Goal: Information Seeking & Learning: Learn about a topic

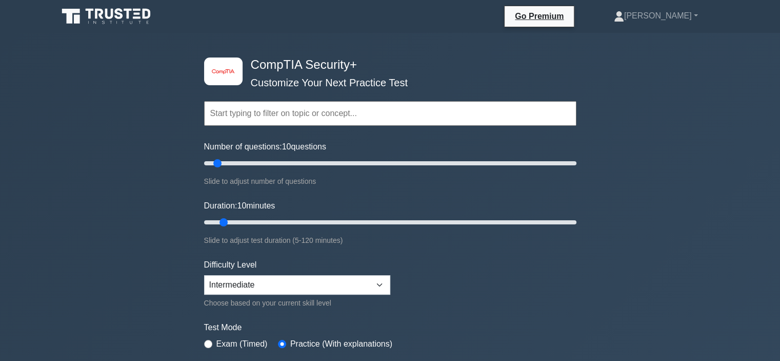
click at [185, 114] on div "image/svg+xml CompTIA Security+ Customize Your Next Practice Test Topics Crypto…" at bounding box center [390, 325] width 780 height 585
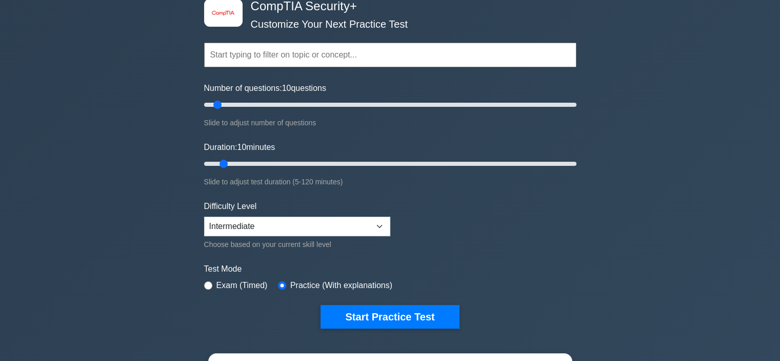
scroll to position [62, 0]
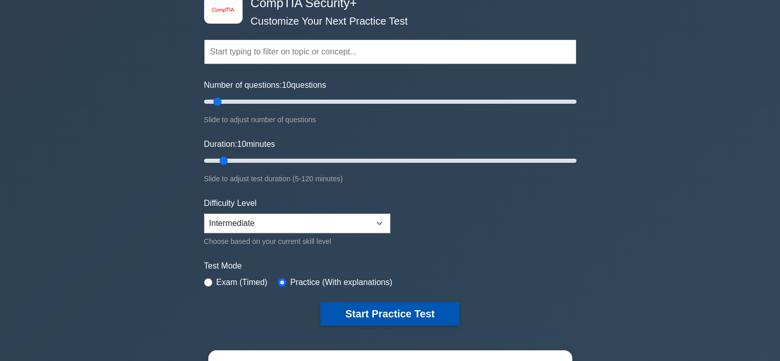
click at [341, 304] on button "Start Practice Test" at bounding box center [390, 314] width 139 height 24
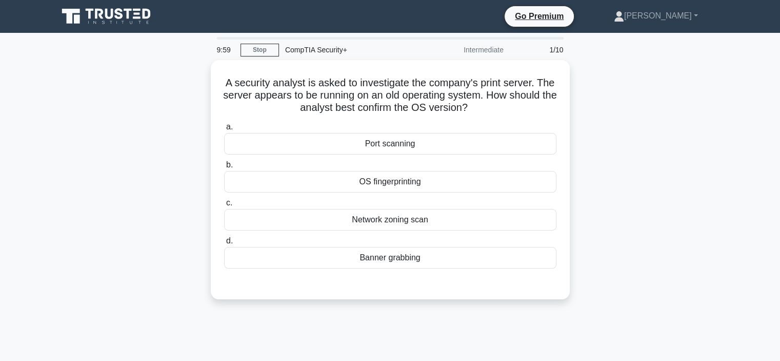
click at [188, 199] on div "A security analyst is asked to investigate the company's print server. The serv…" at bounding box center [390, 185] width 677 height 251
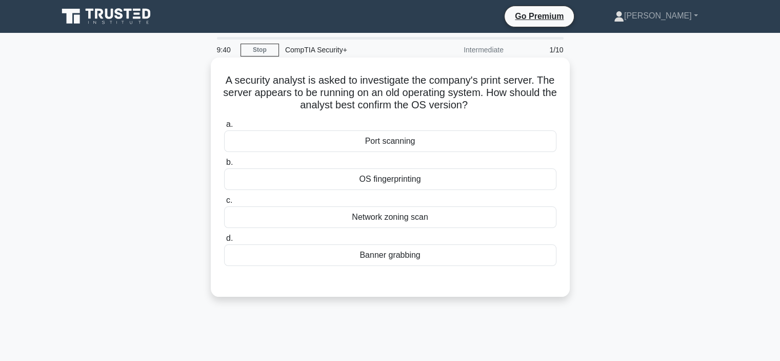
click at [331, 182] on div "OS fingerprinting" at bounding box center [390, 179] width 333 height 22
click at [224, 166] on input "b. OS fingerprinting" at bounding box center [224, 162] width 0 height 7
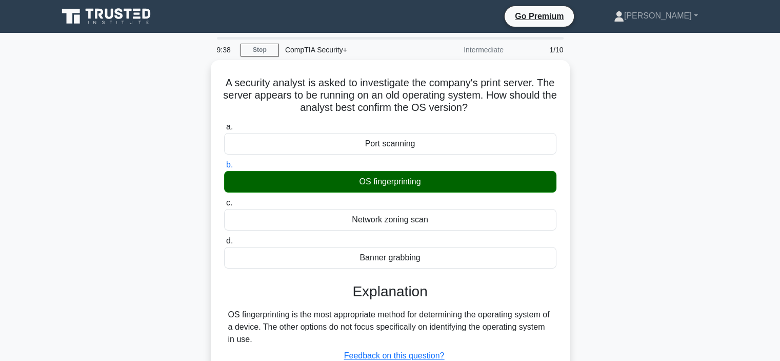
click at [752, 310] on main "9:38 Stop CompTIA Security+ Intermediate 1/10 A security analyst is asked to in…" at bounding box center [390, 293] width 780 height 521
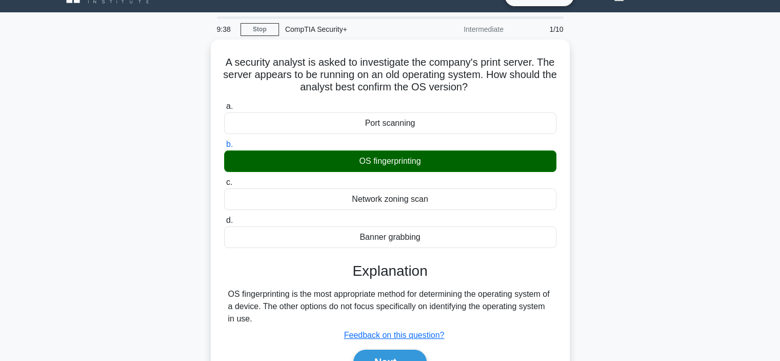
scroll to position [41, 0]
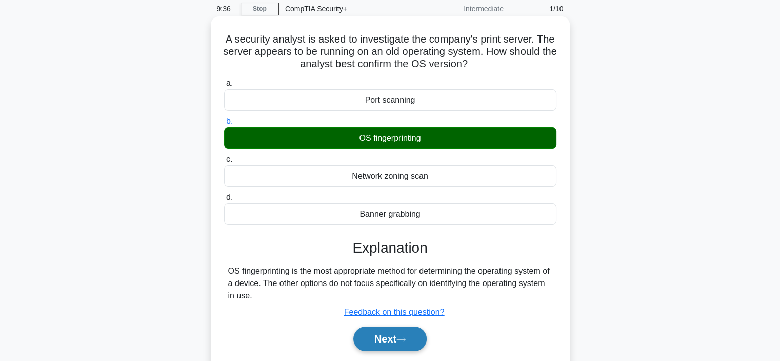
click at [418, 341] on button "Next" at bounding box center [390, 338] width 73 height 25
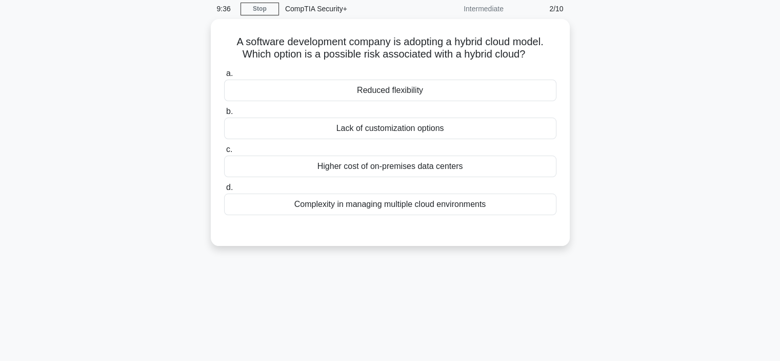
click at [629, 252] on div "A software development company is adopting a hybrid cloud model. Which option i…" at bounding box center [390, 138] width 677 height 239
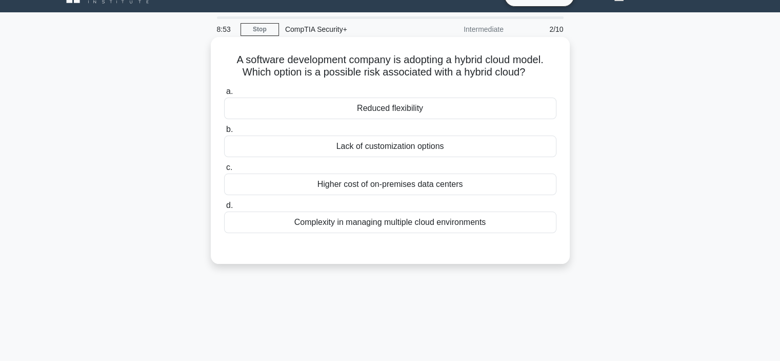
click at [481, 228] on div "Complexity in managing multiple cloud environments" at bounding box center [390, 222] width 333 height 22
click at [224, 209] on input "d. Complexity in managing multiple cloud environments" at bounding box center [224, 205] width 0 height 7
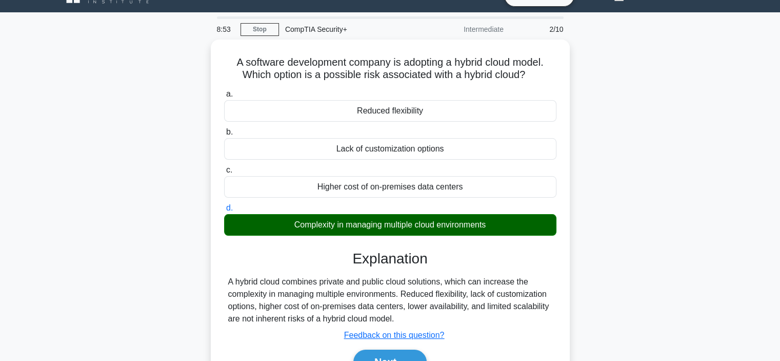
click at [588, 214] on div "A software development company is adopting a hybrid cloud model. Which option i…" at bounding box center [390, 225] width 677 height 371
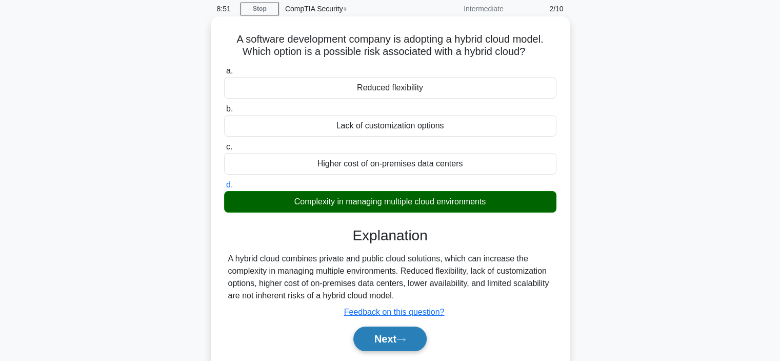
click at [364, 332] on button "Next" at bounding box center [390, 338] width 73 height 25
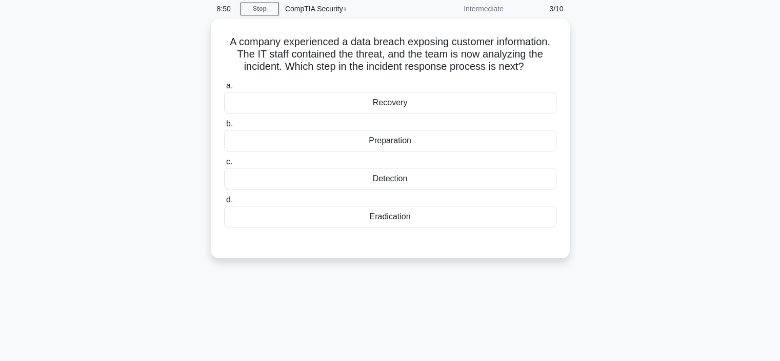
click at [628, 174] on div "A company experienced a data breach exposing customer information. The IT staff…" at bounding box center [390, 144] width 677 height 251
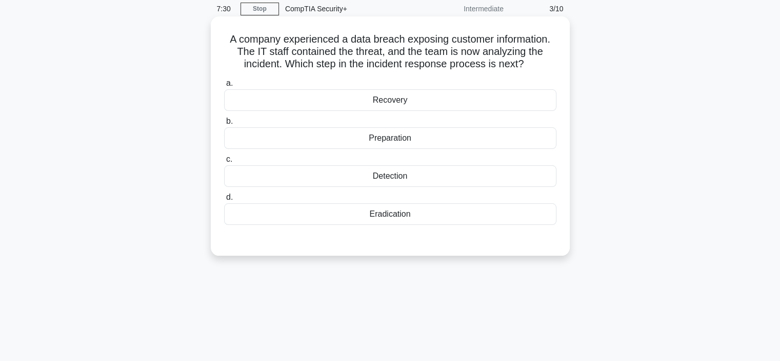
click at [423, 216] on div "Eradication" at bounding box center [390, 214] width 333 height 22
click at [224, 201] on input "d. Eradication" at bounding box center [224, 197] width 0 height 7
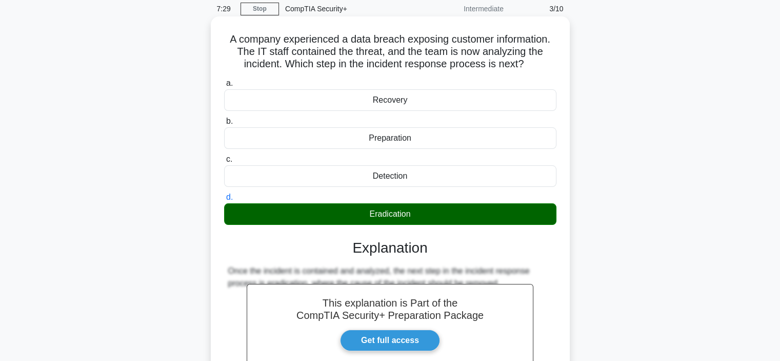
click at [224, 80] on input "a. Recovery" at bounding box center [224, 83] width 0 height 7
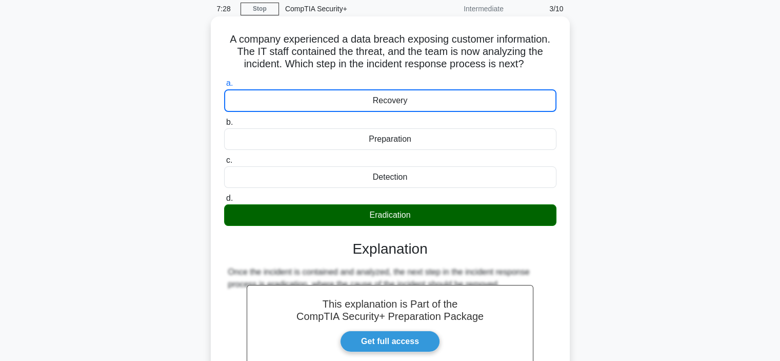
click at [224, 119] on input "b. Preparation" at bounding box center [224, 122] width 0 height 7
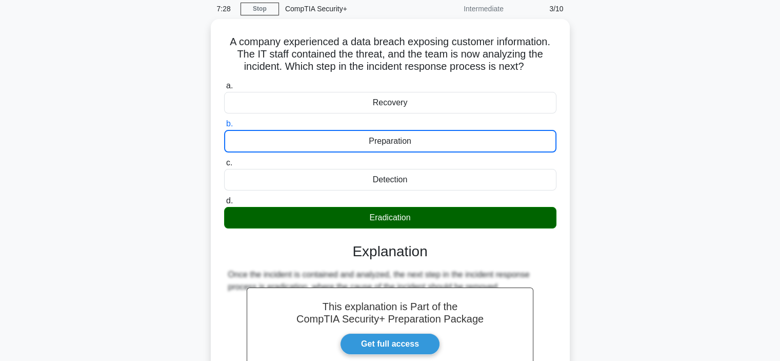
click at [648, 224] on div "A company experienced a data breach exposing customer information. The IT staff…" at bounding box center [390, 248] width 677 height 458
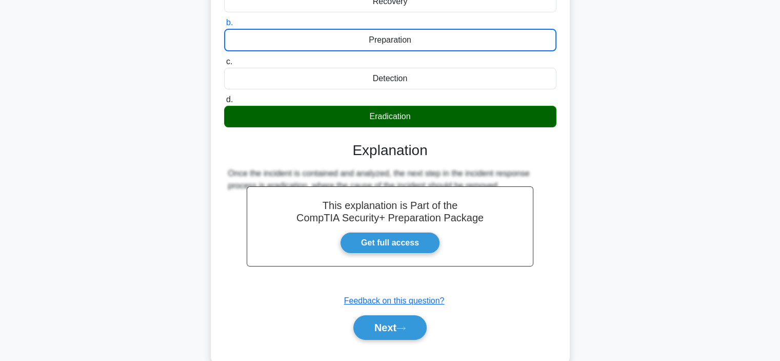
scroll to position [185, 0]
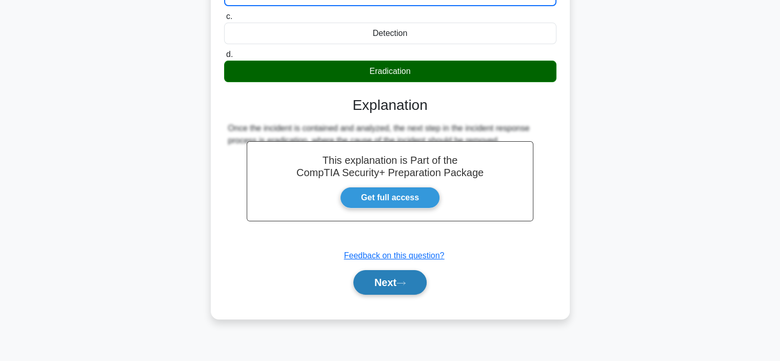
click at [418, 280] on button "Next" at bounding box center [390, 282] width 73 height 25
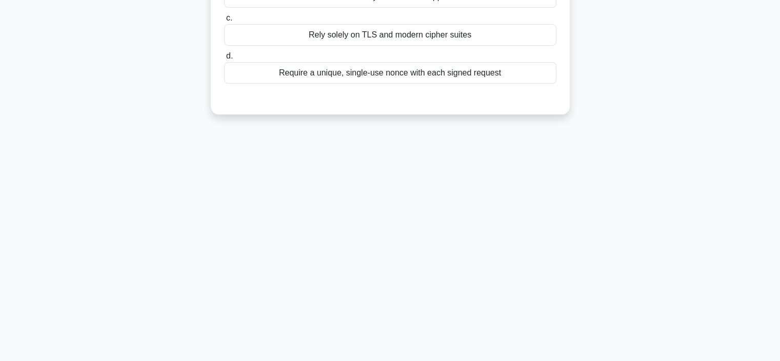
click at [685, 219] on div "7:24 Stop CompTIA Security+ Intermediate 4/10 An online payment API must protec…" at bounding box center [390, 108] width 677 height 513
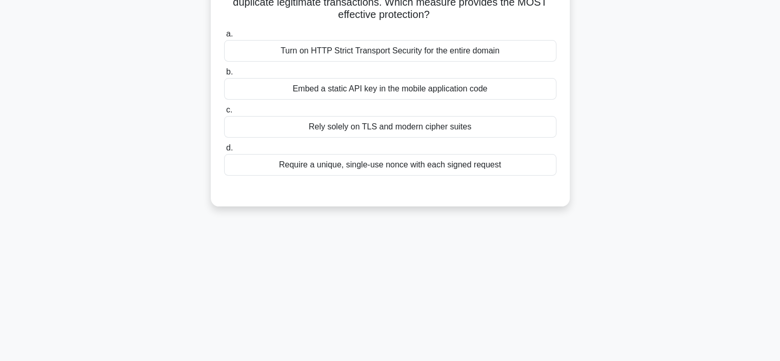
scroll to position [21, 0]
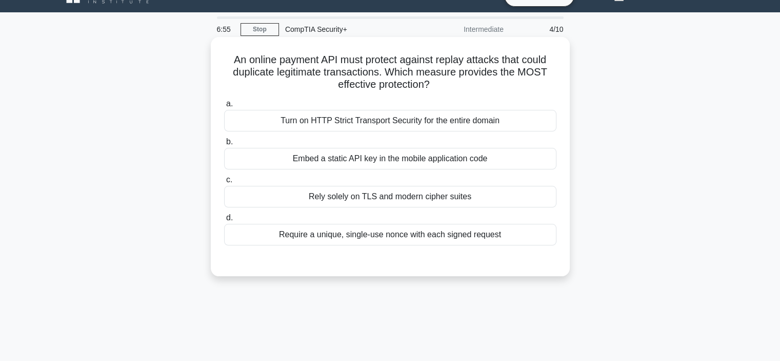
click at [529, 237] on div "Require a unique, single-use nonce with each signed request" at bounding box center [390, 235] width 333 height 22
click at [224, 221] on input "d. Require a unique, single-use nonce with each signed request" at bounding box center [224, 217] width 0 height 7
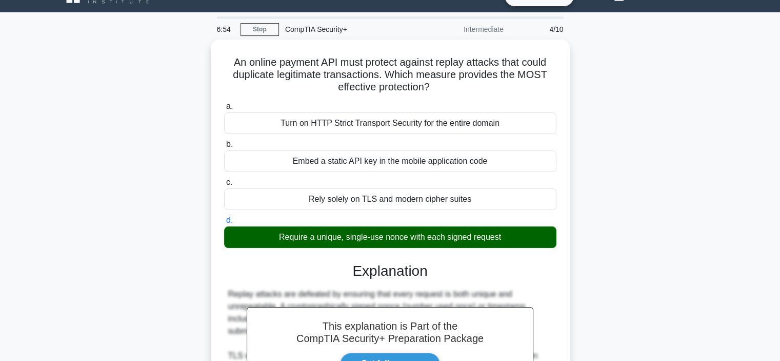
click at [636, 238] on div "An online payment API must protect against replay attacks that could duplicate …" at bounding box center [390, 299] width 677 height 519
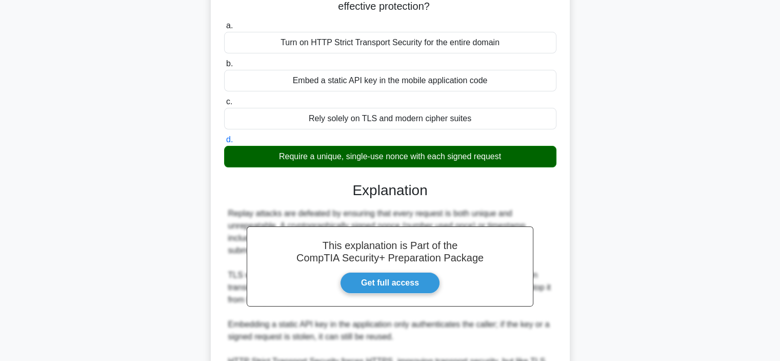
scroll to position [164, 0]
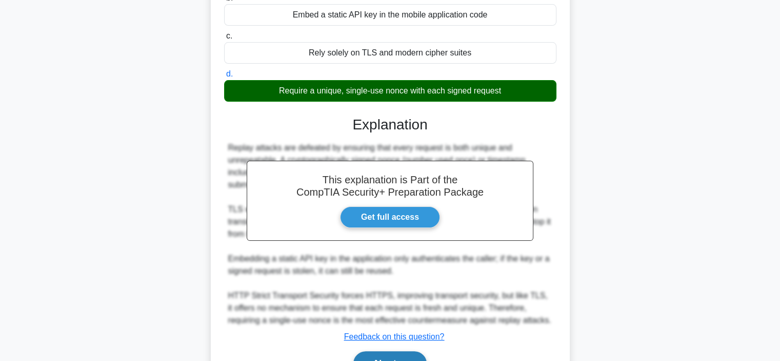
click at [415, 353] on button "Next" at bounding box center [390, 363] width 73 height 25
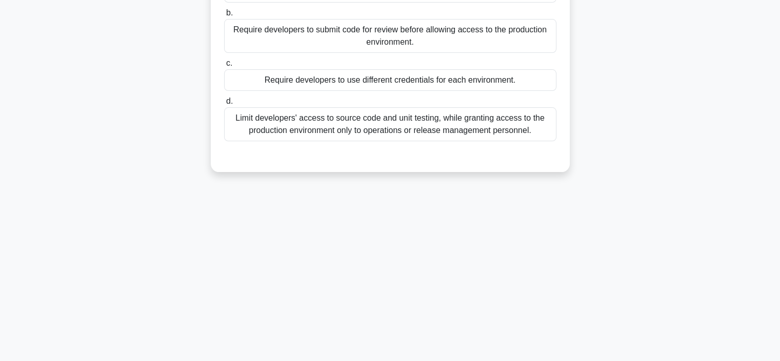
click at [628, 262] on div "6:50 Stop CompTIA Security+ Intermediate 5/10 A software development company ha…" at bounding box center [390, 129] width 677 height 513
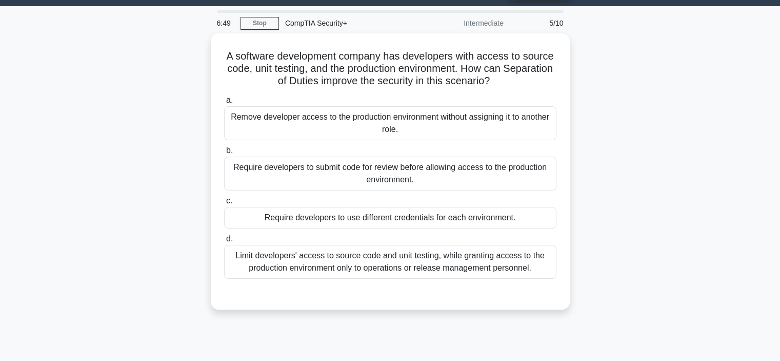
scroll to position [21, 0]
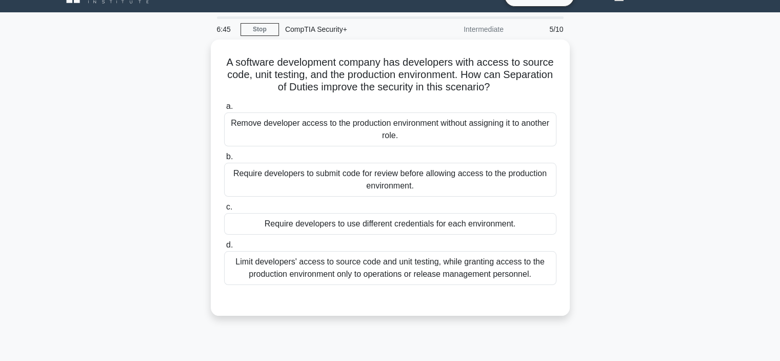
click at [149, 95] on div "A software development company has developers with access to source code, unit …" at bounding box center [390, 184] width 677 height 288
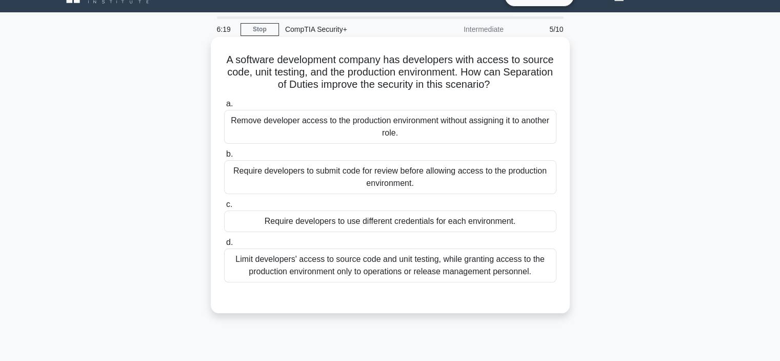
click at [263, 256] on div "Limit developers' access to source code and unit testing, while granting access…" at bounding box center [390, 265] width 333 height 34
click at [224, 246] on input "d. Limit developers' access to source code and unit testing, while granting acc…" at bounding box center [224, 242] width 0 height 7
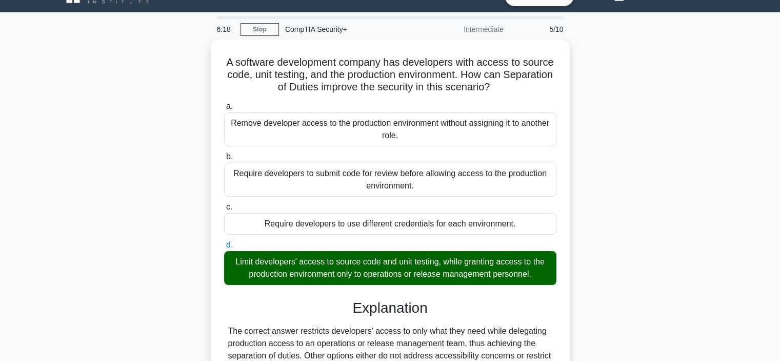
click at [158, 253] on div "A software development company has developers with access to source code, unit …" at bounding box center [390, 250] width 677 height 420
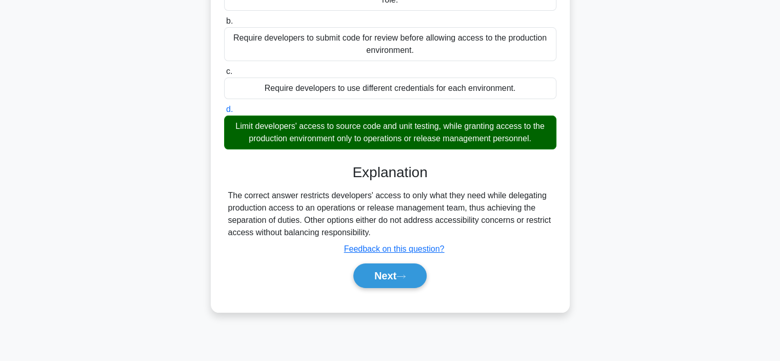
scroll to position [164, 0]
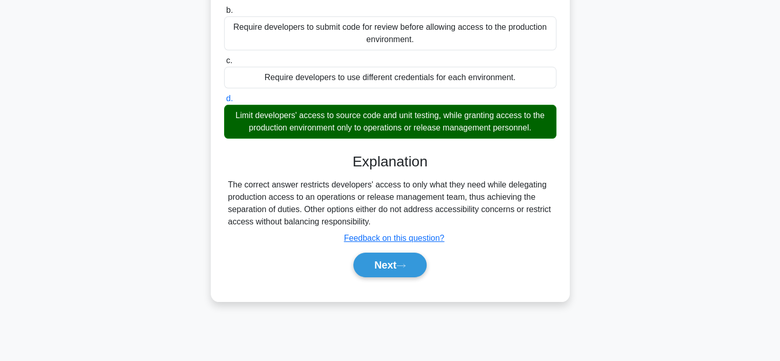
click at [390, 278] on div "Next" at bounding box center [390, 264] width 333 height 33
click at [393, 274] on button "Next" at bounding box center [390, 264] width 73 height 25
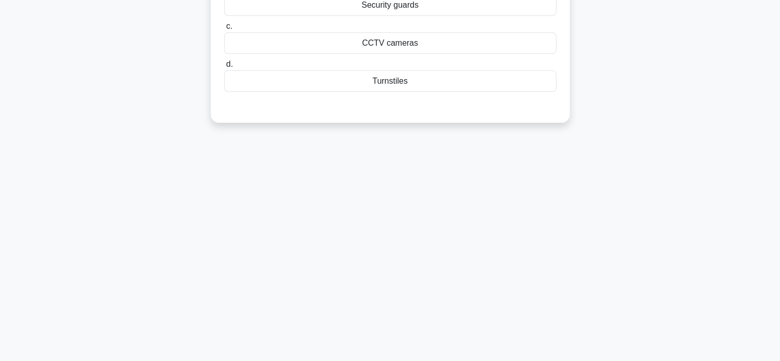
click at [642, 197] on div "6:14 Stop CompTIA Security+ Intermediate 6/10 Which of the following physical s…" at bounding box center [390, 129] width 677 height 513
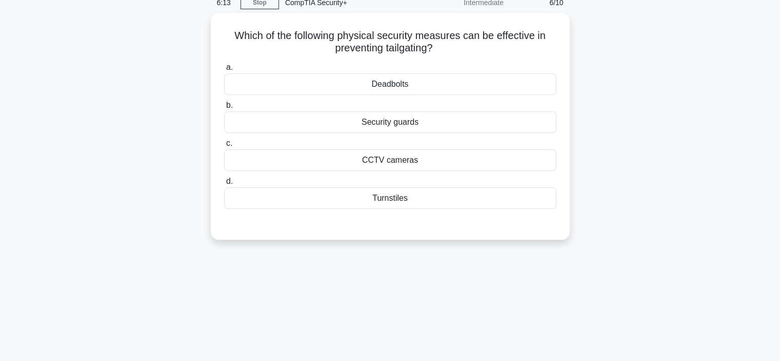
scroll to position [41, 0]
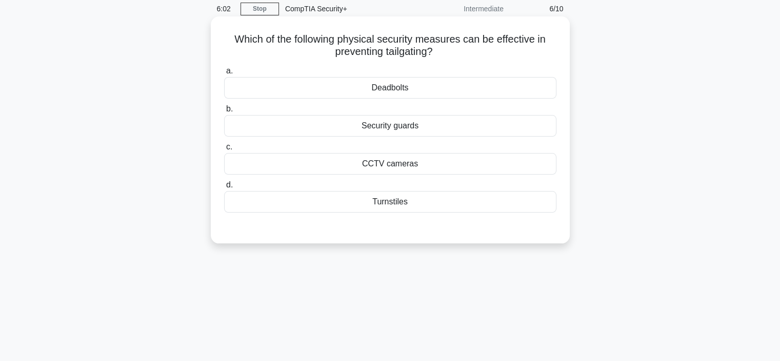
click at [523, 126] on div "Security guards" at bounding box center [390, 126] width 333 height 22
click at [224, 112] on input "b. Security guards" at bounding box center [224, 109] width 0 height 7
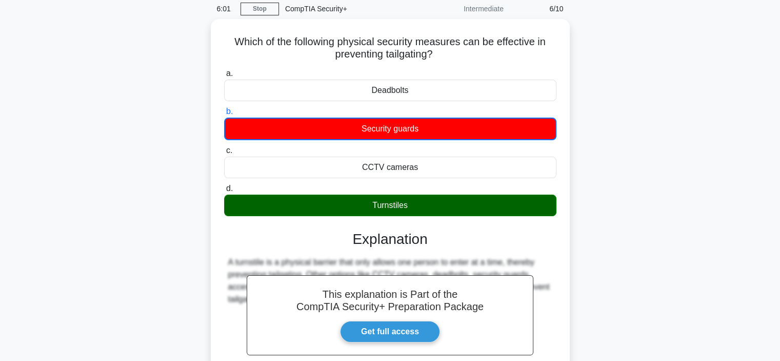
click at [582, 166] on div "Which of the following physical security measures can be effective in preventin…" at bounding box center [390, 242] width 677 height 446
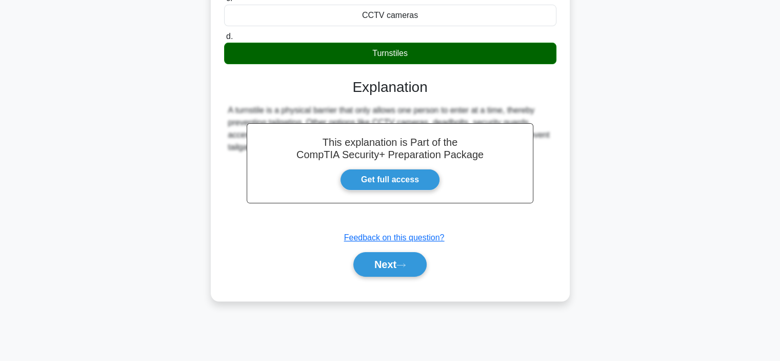
scroll to position [193, 0]
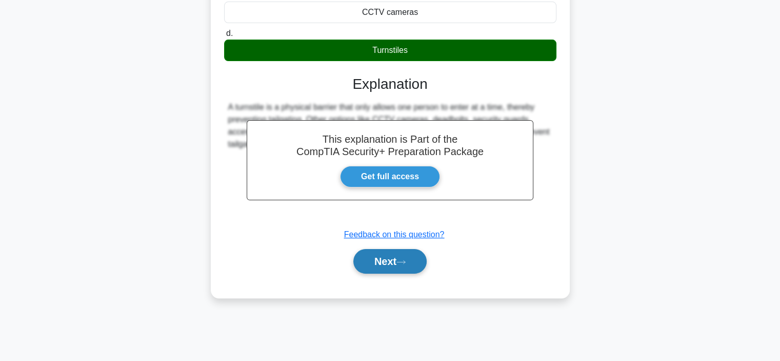
click at [403, 271] on button "Next" at bounding box center [390, 261] width 73 height 25
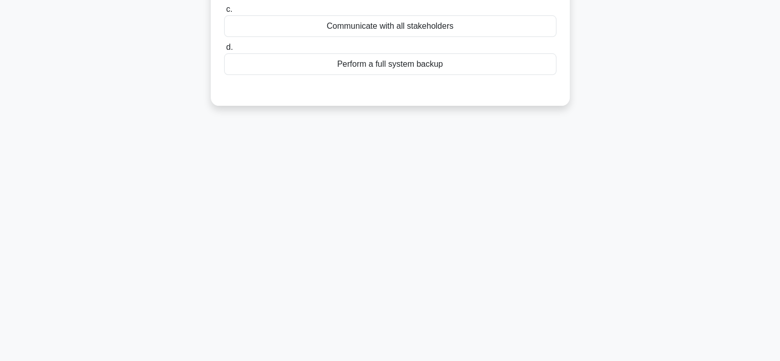
click at [602, 232] on div "5:58 Stop CompTIA Security+ Intermediate 7/10 During a routine security audit, …" at bounding box center [390, 99] width 677 height 513
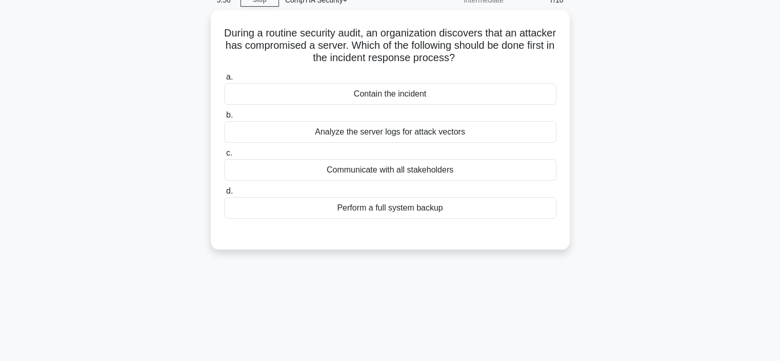
scroll to position [29, 0]
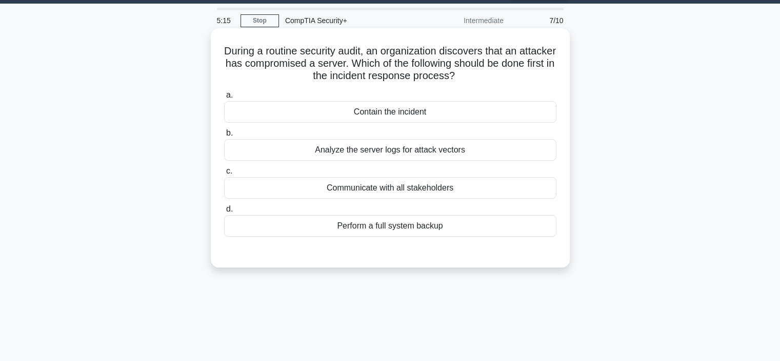
click at [538, 116] on div "Contain the incident" at bounding box center [390, 112] width 333 height 22
click at [224, 99] on input "a. Contain the incident" at bounding box center [224, 95] width 0 height 7
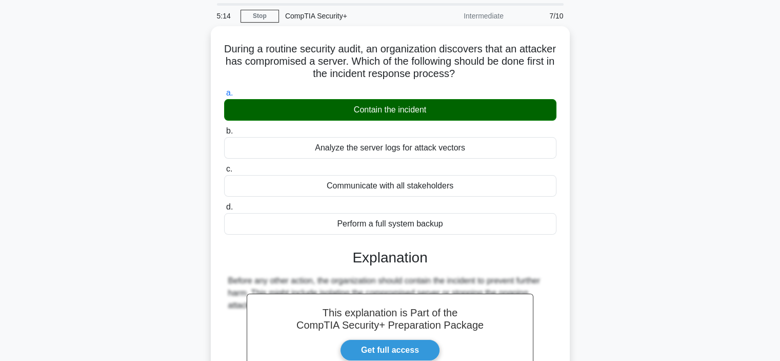
click at [622, 177] on div "During a routine security audit, an organization discovers that an attacker has…" at bounding box center [390, 254] width 677 height 457
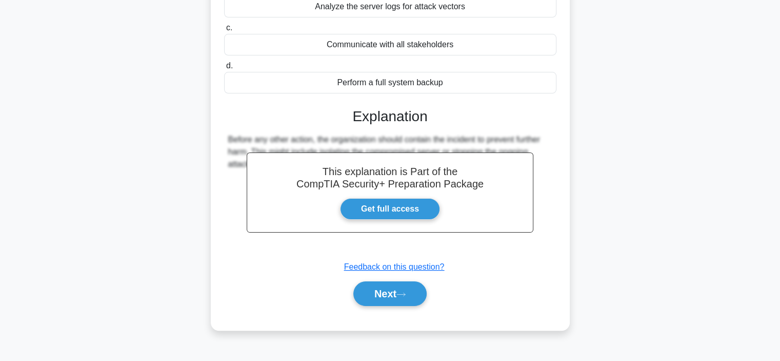
scroll to position [193, 0]
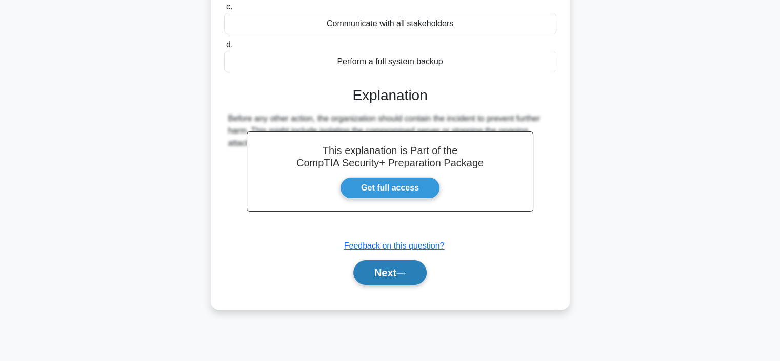
click at [424, 260] on button "Next" at bounding box center [390, 272] width 73 height 25
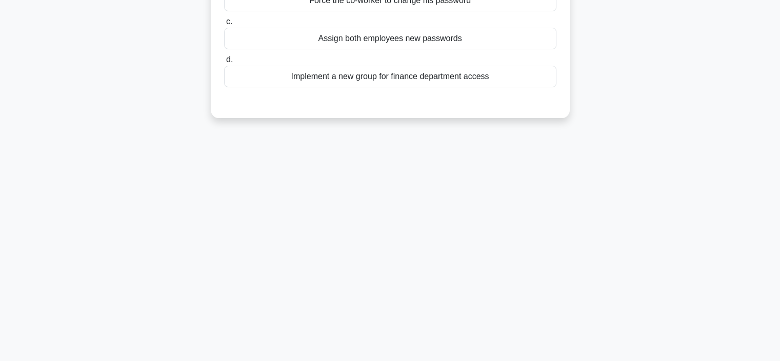
click at [610, 175] on div "5:12 Stop CompTIA Security+ Intermediate 8/10 A new employee starts in the fina…" at bounding box center [390, 99] width 677 height 513
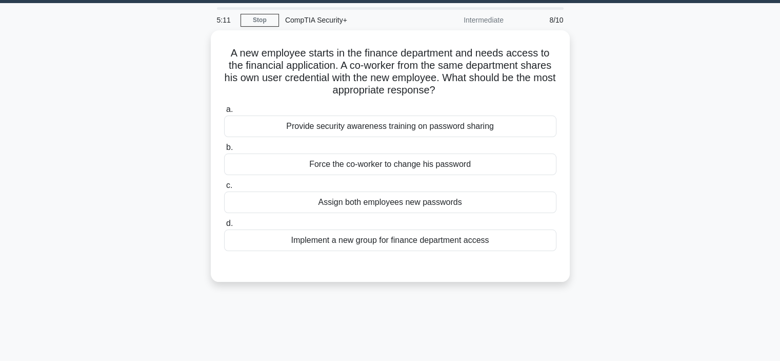
scroll to position [29, 0]
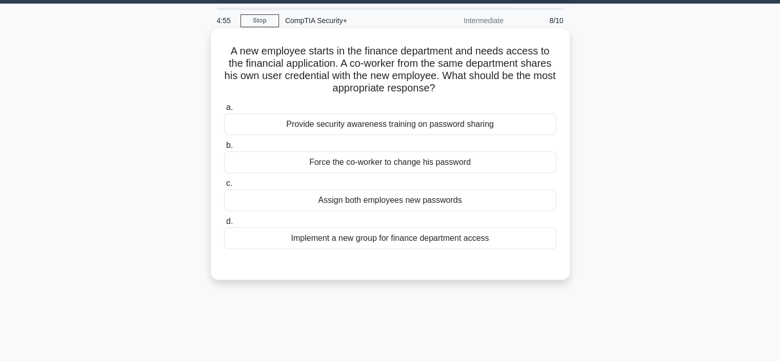
click at [474, 131] on div "Provide security awareness training on password sharing" at bounding box center [390, 124] width 333 height 22
click at [224, 111] on input "a. Provide security awareness training on password sharing" at bounding box center [224, 107] width 0 height 7
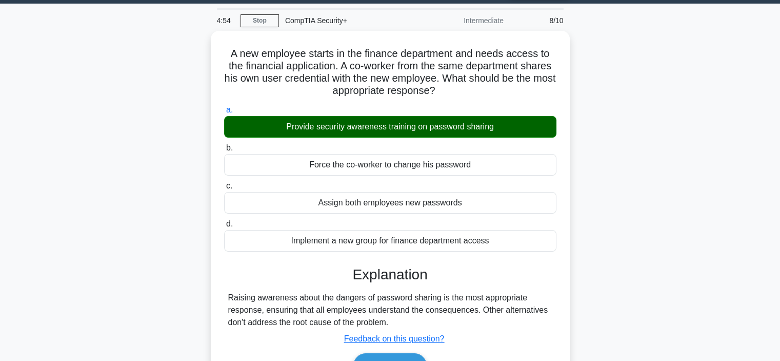
scroll to position [50, 0]
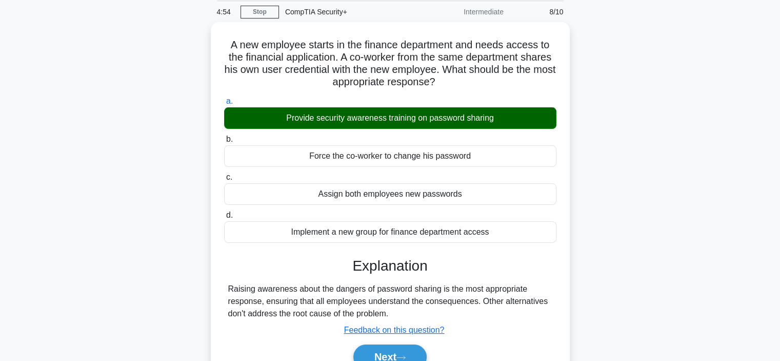
click at [590, 176] on div "A new employee starts in the finance department and needs access to the financi…" at bounding box center [390, 213] width 677 height 383
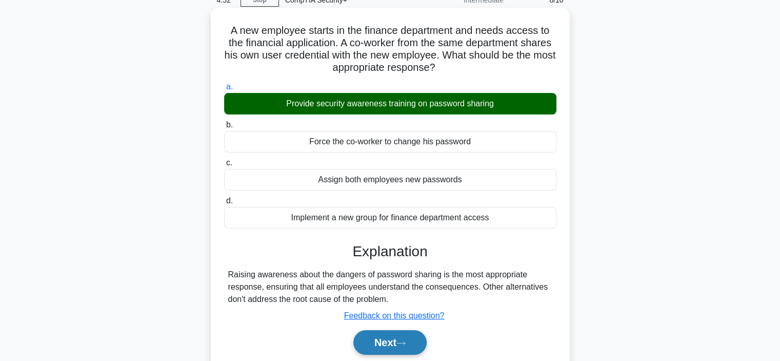
click at [393, 347] on button "Next" at bounding box center [390, 342] width 73 height 25
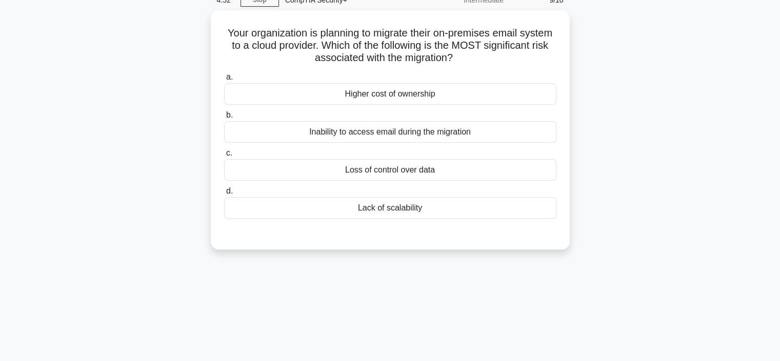
click at [538, 300] on div "4:52 Stop CompTIA Security+ Intermediate 9/10 Your organization is planning to …" at bounding box center [390, 243] width 677 height 513
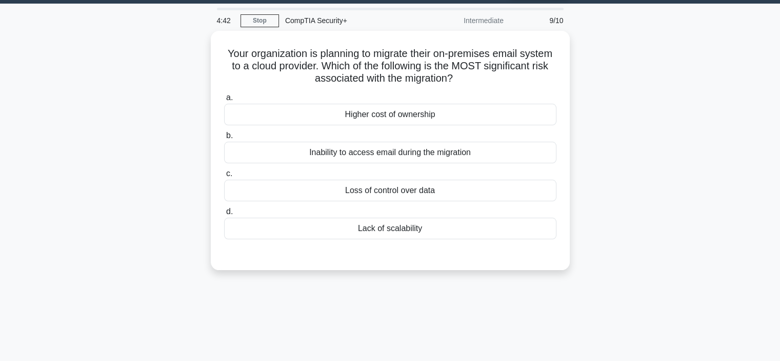
scroll to position [9, 0]
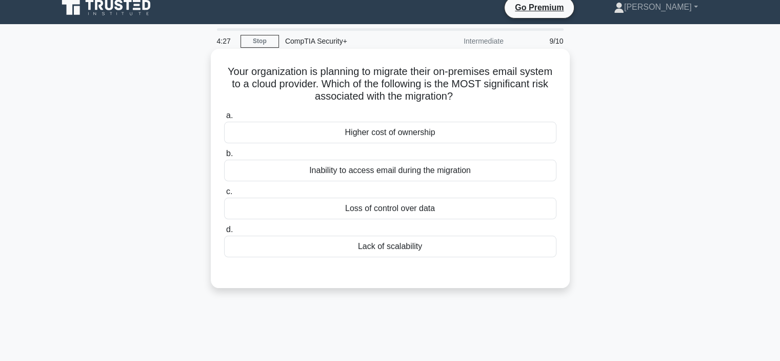
click at [474, 171] on div "Inability to access email during the migration" at bounding box center [390, 171] width 333 height 22
click at [224, 157] on input "b. Inability to access email during the migration" at bounding box center [224, 153] width 0 height 7
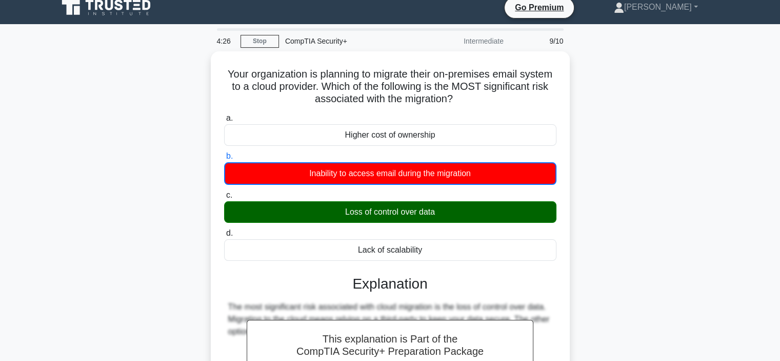
click at [593, 203] on div "Your organization is planning to migrate their on-premises email system to a cl…" at bounding box center [390, 280] width 677 height 458
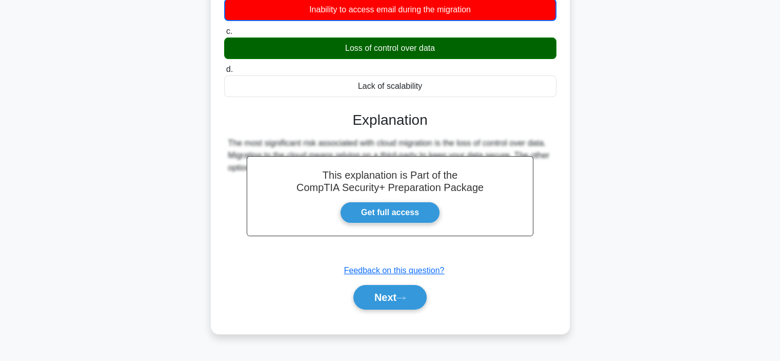
scroll to position [173, 0]
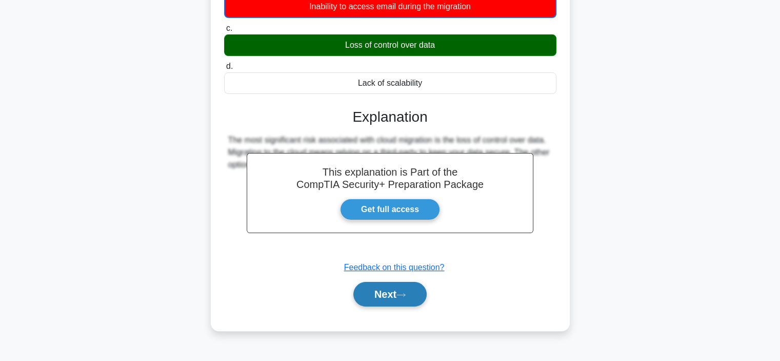
click at [403, 304] on button "Next" at bounding box center [390, 294] width 73 height 25
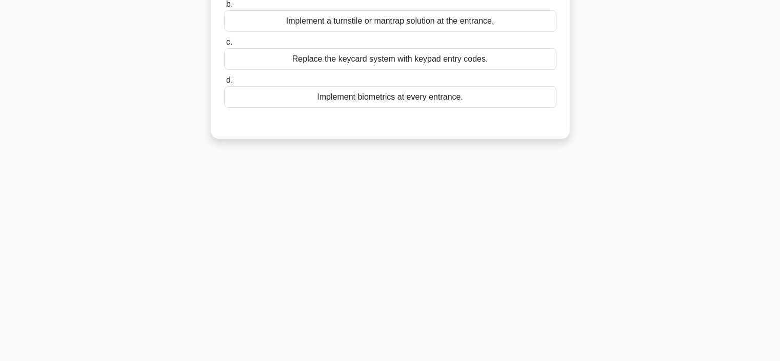
click at [577, 250] on div "4:23 Stop CompTIA Security+ Intermediate 10/10 Scenario: Your company has numer…" at bounding box center [390, 120] width 677 height 513
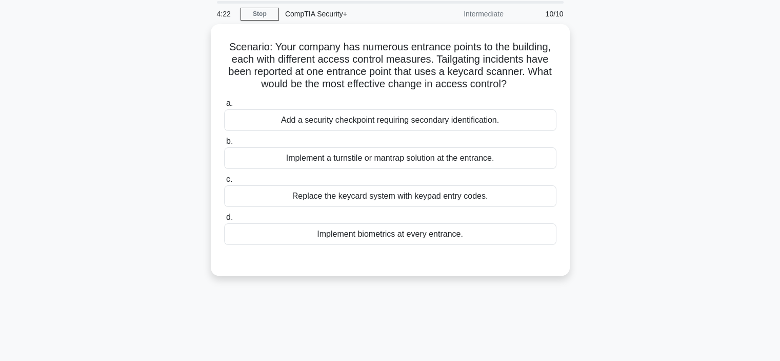
scroll to position [29, 0]
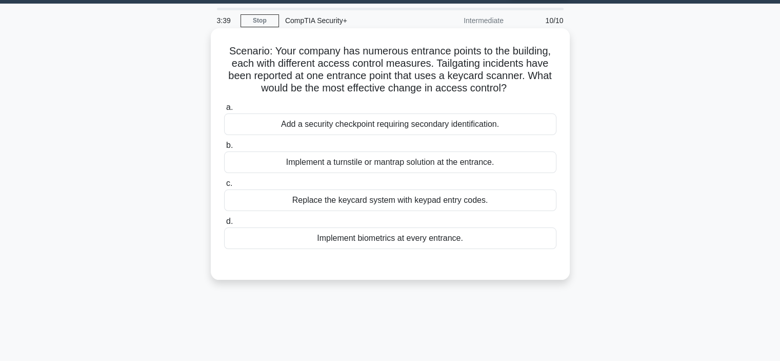
click at [501, 166] on div "Implement a turnstile or mantrap solution at the entrance." at bounding box center [390, 162] width 333 height 22
click at [224, 149] on input "b. Implement a turnstile or mantrap solution at the entrance." at bounding box center [224, 145] width 0 height 7
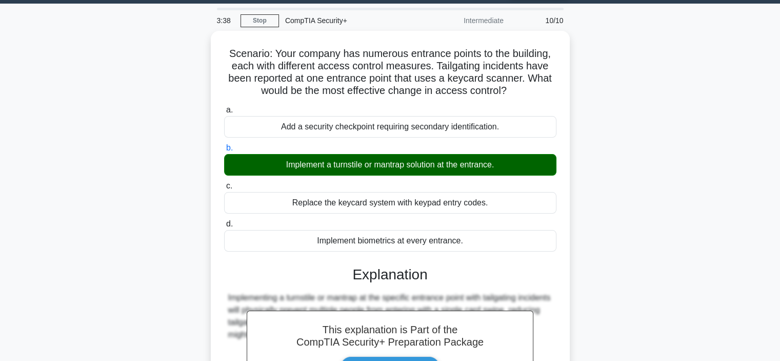
click at [683, 258] on div "Scenario: Your company has numerous entrance points to the building, each with …" at bounding box center [390, 266] width 677 height 470
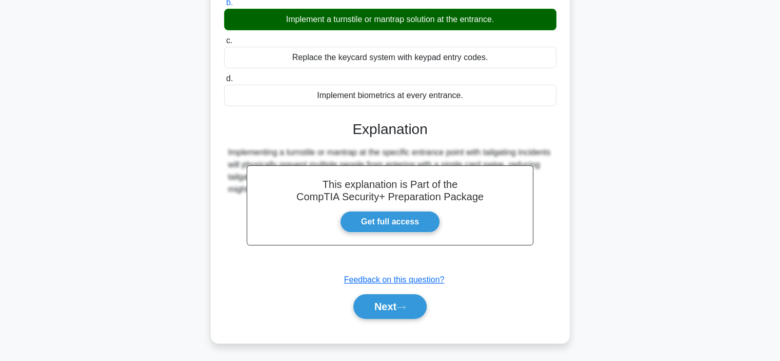
scroll to position [193, 0]
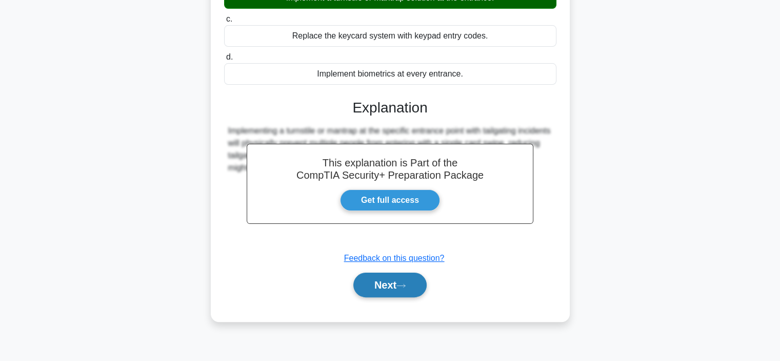
click at [387, 287] on button "Next" at bounding box center [390, 284] width 73 height 25
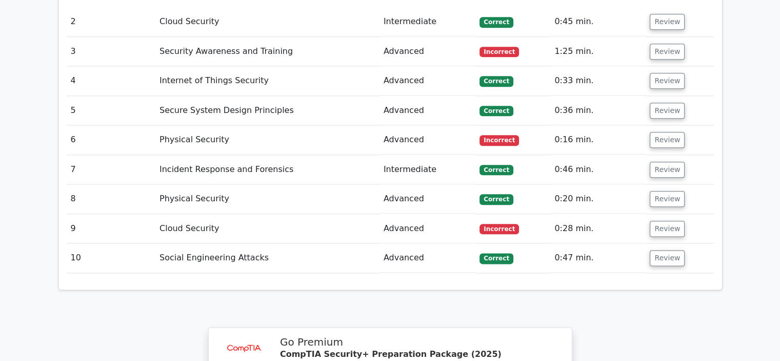
scroll to position [1211, 0]
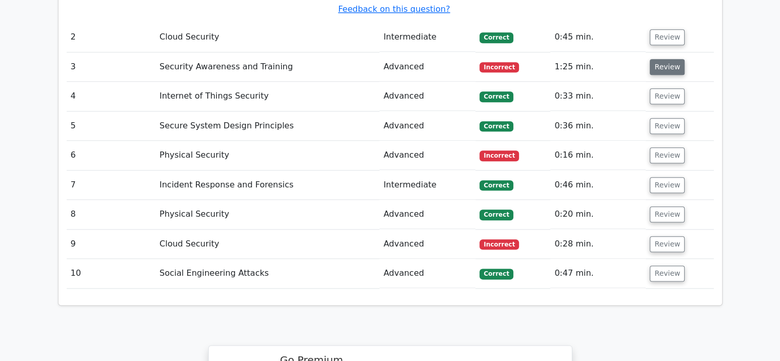
click at [667, 59] on button "Review" at bounding box center [667, 67] width 35 height 16
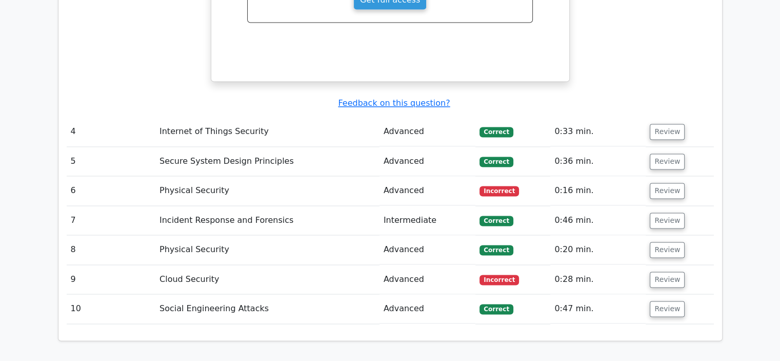
scroll to position [1622, 0]
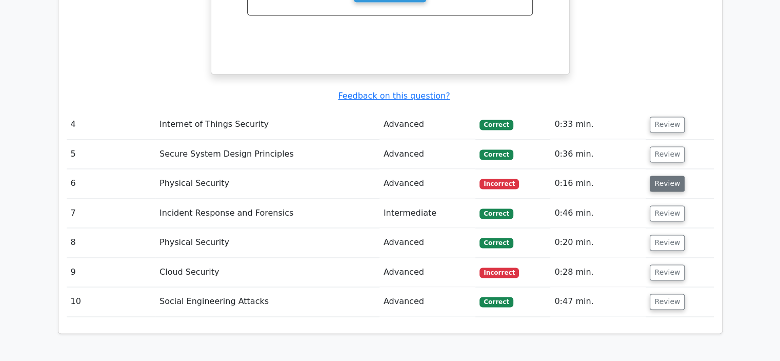
click at [667, 175] on button "Review" at bounding box center [667, 183] width 35 height 16
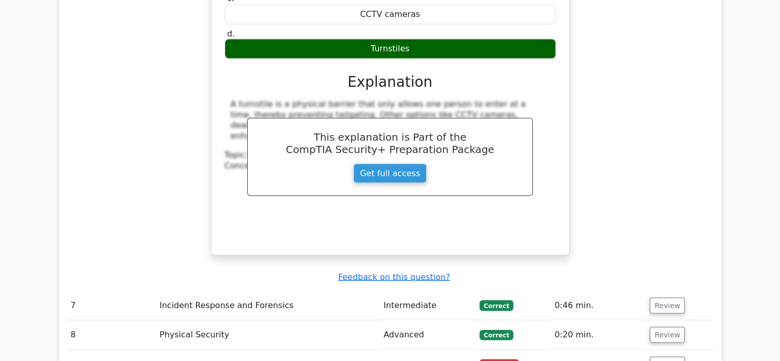
scroll to position [1970, 0]
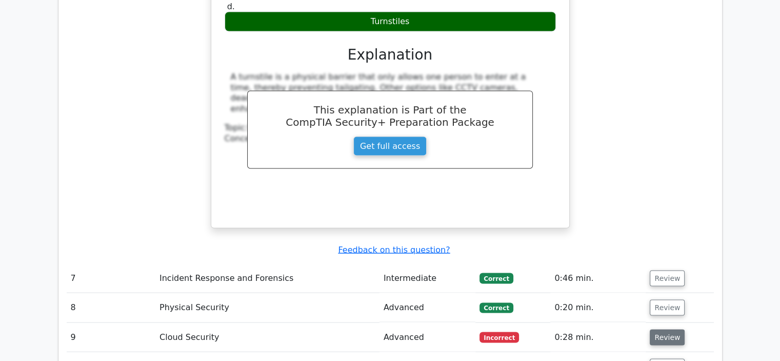
click at [659, 329] on button "Review" at bounding box center [667, 337] width 35 height 16
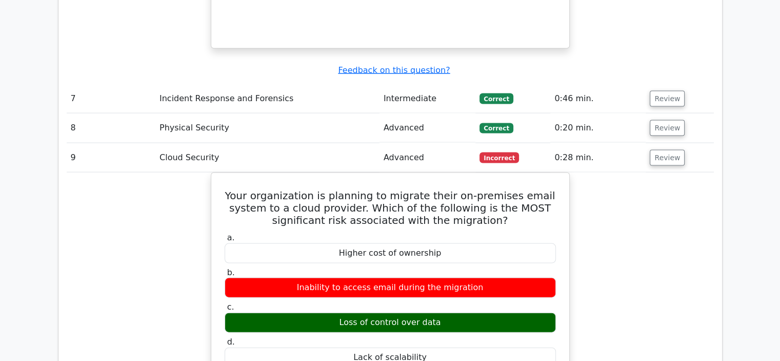
scroll to position [2155, 0]
